Goal: Task Accomplishment & Management: Manage account settings

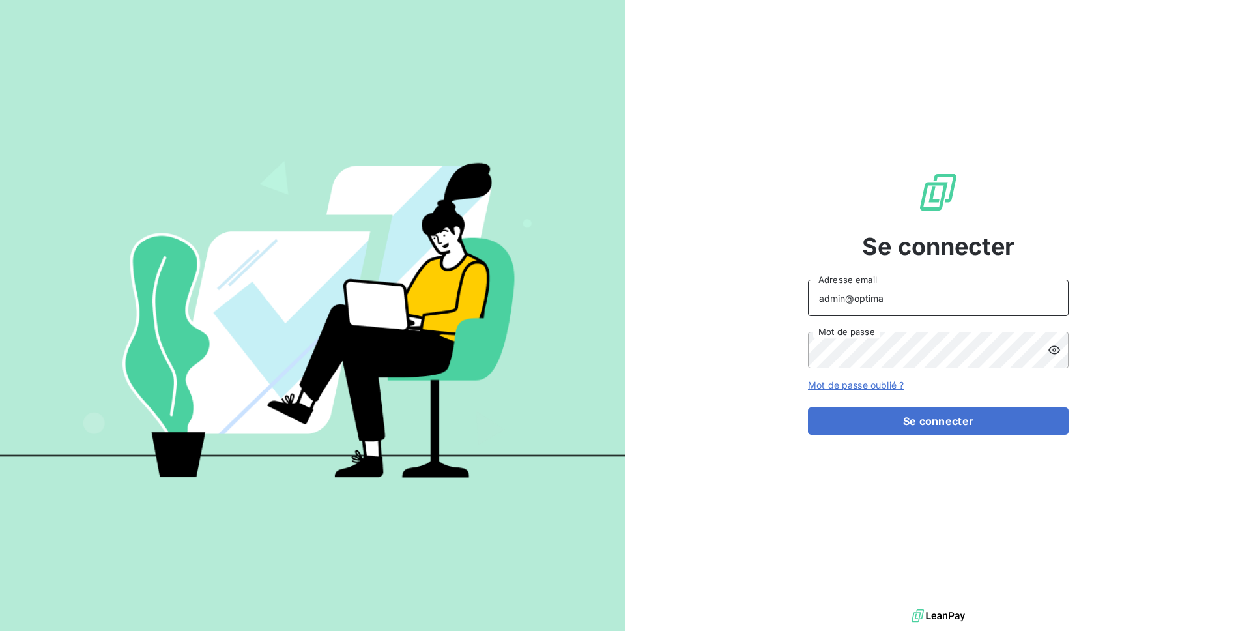
click at [885, 300] on input "admin@optima" at bounding box center [938, 297] width 261 height 36
type input "admin@aximea"
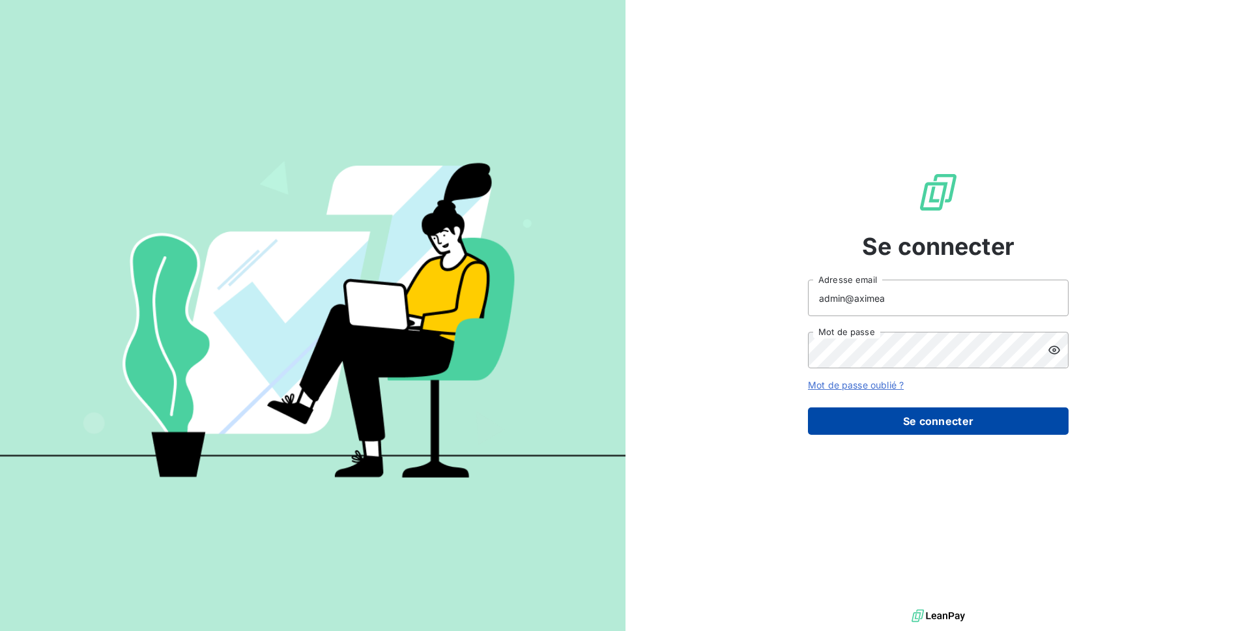
click at [960, 423] on button "Se connecter" at bounding box center [938, 420] width 261 height 27
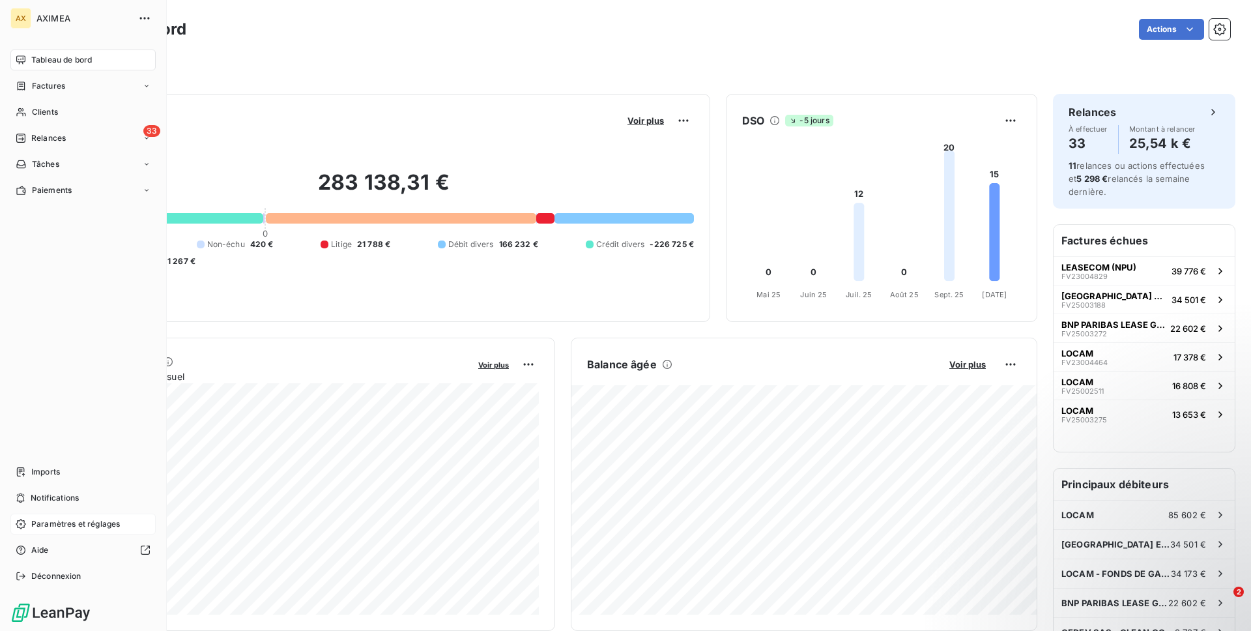
click at [87, 527] on span "Paramètres et réglages" at bounding box center [75, 524] width 89 height 12
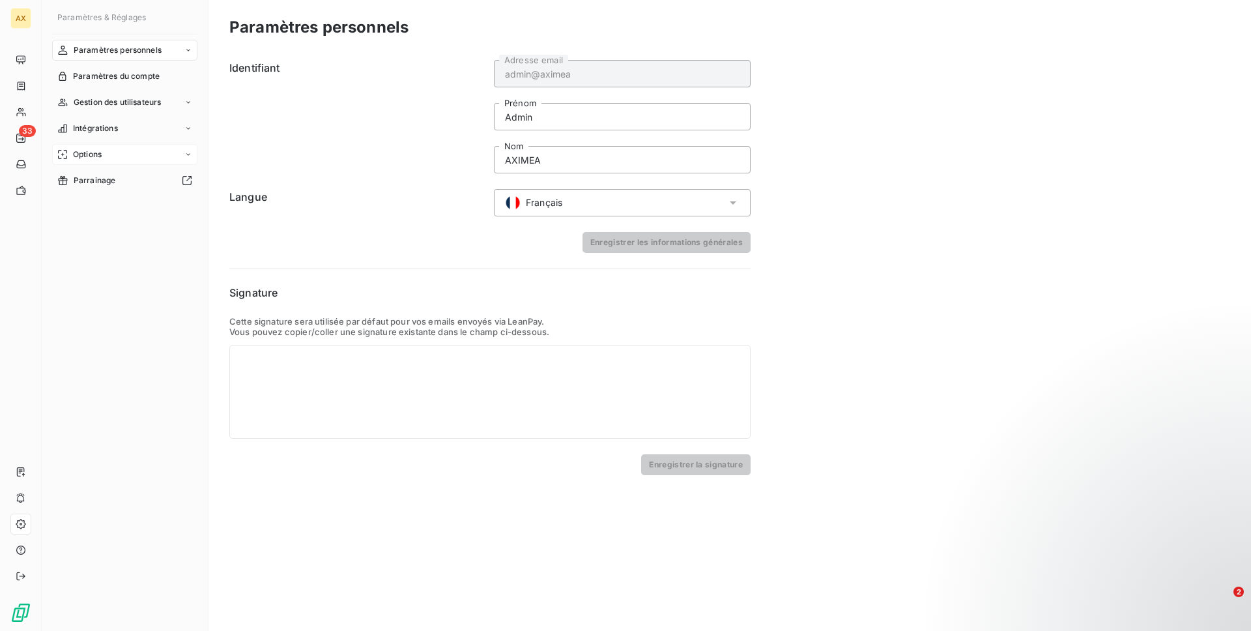
click at [144, 147] on div "Options" at bounding box center [124, 154] width 145 height 21
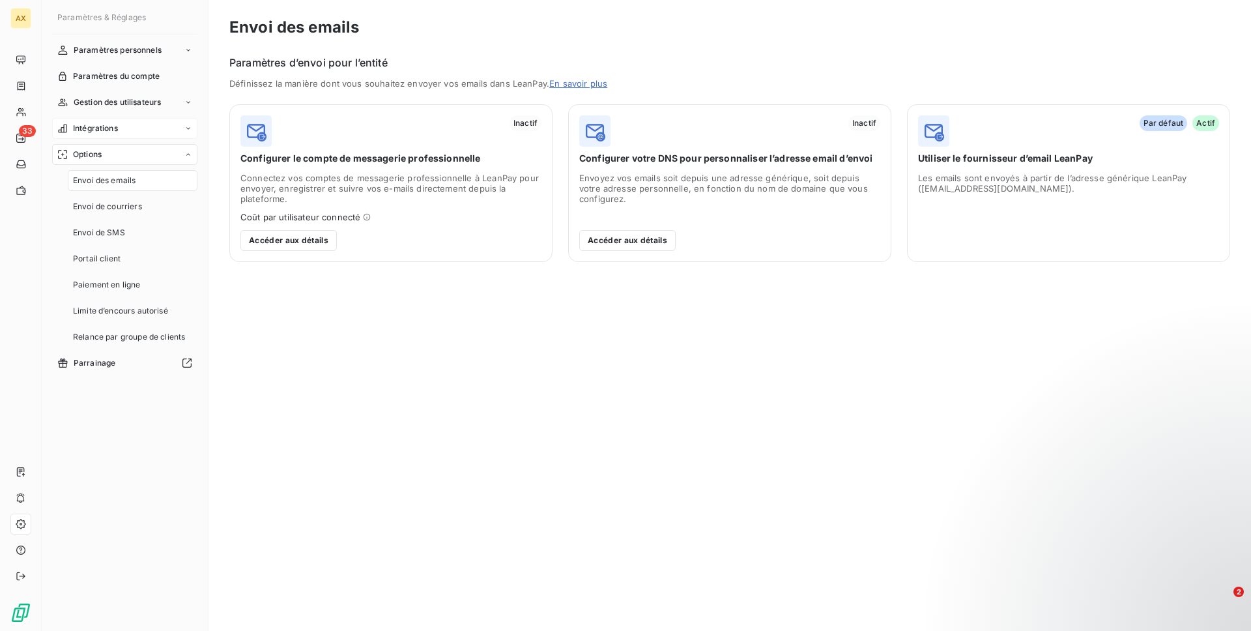
click at [144, 122] on div "Intégrations" at bounding box center [124, 128] width 145 height 21
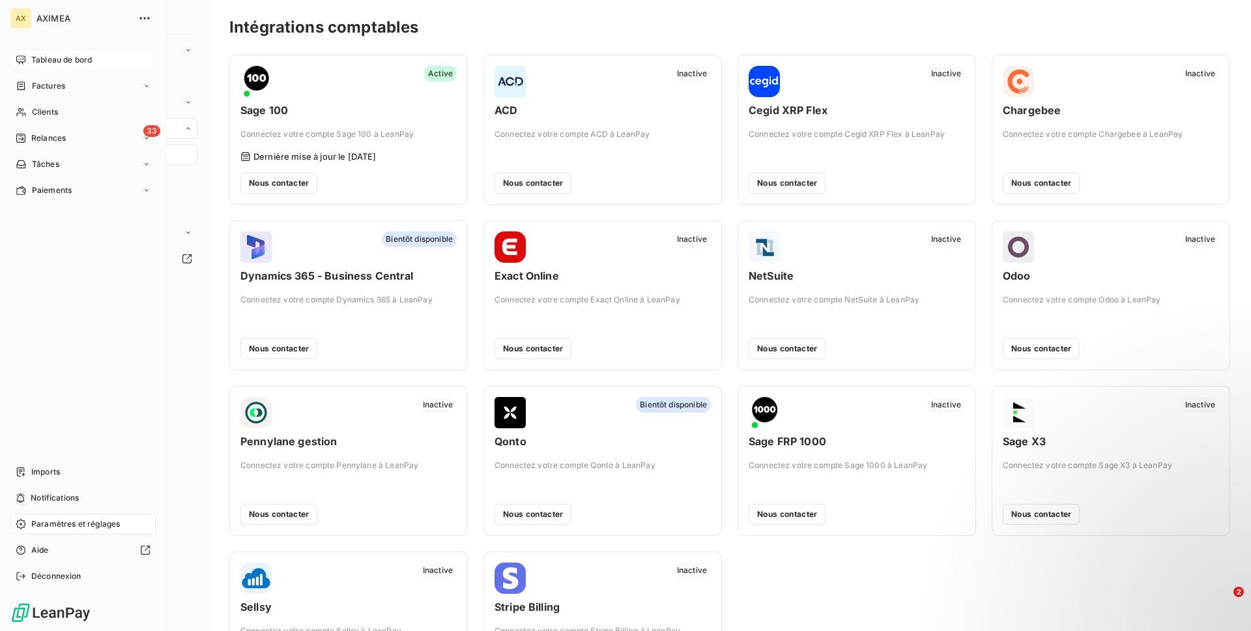
click at [27, 54] on div "Tableau de bord" at bounding box center [82, 60] width 145 height 21
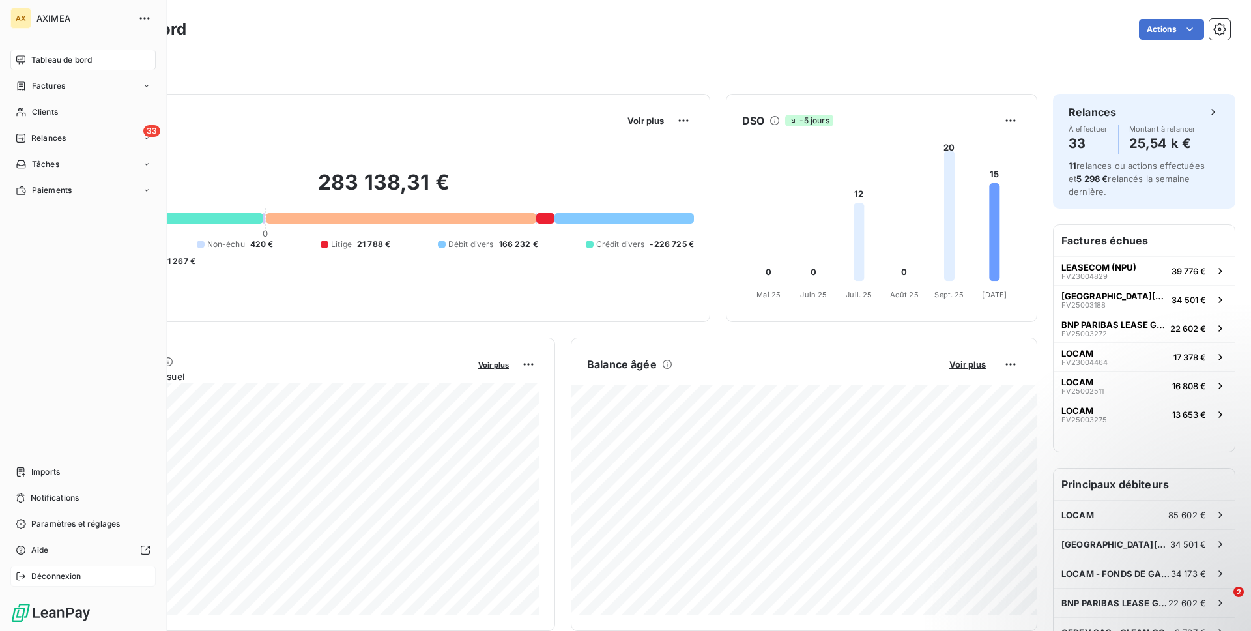
click at [57, 567] on div "Déconnexion" at bounding box center [82, 575] width 145 height 21
